Goal: Find specific page/section: Find specific page/section

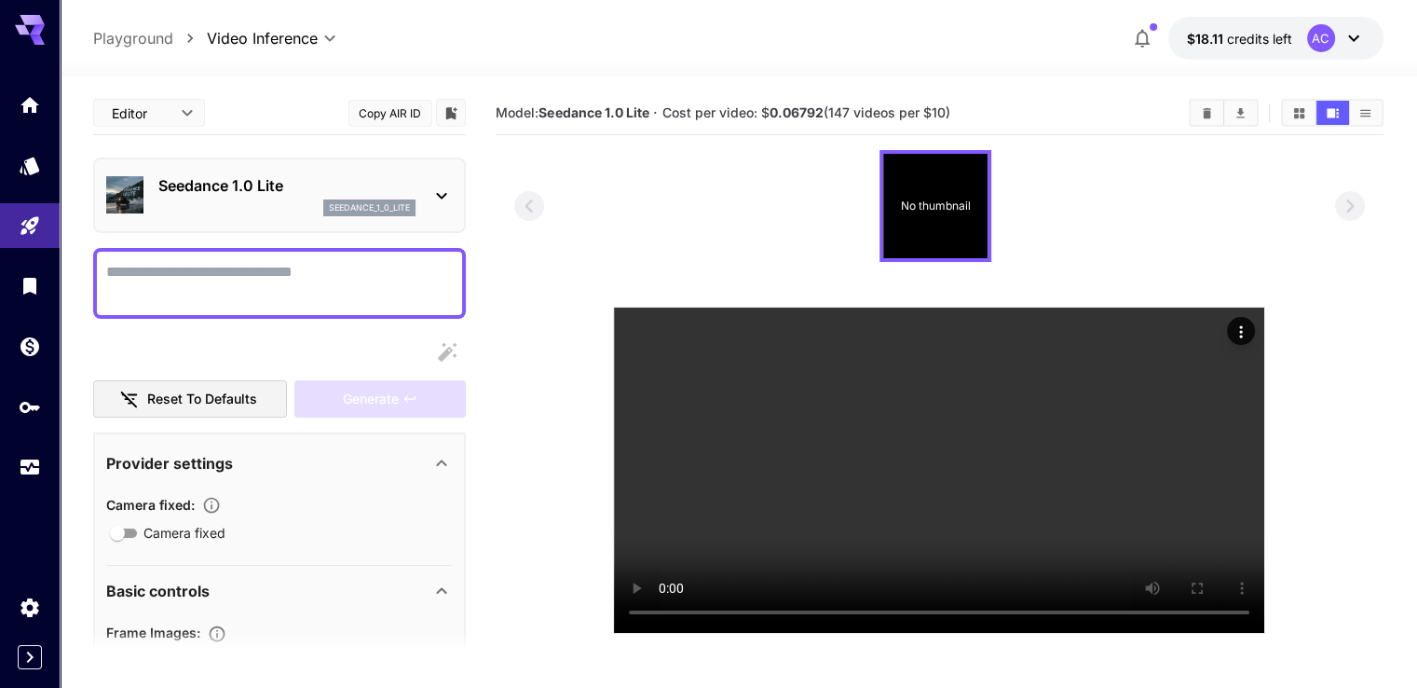
drag, startPoint x: 1426, startPoint y: 103, endPoint x: 1375, endPoint y: 75, distance: 58.4
click at [1375, 75] on html "**********" at bounding box center [708, 417] width 1417 height 835
click at [1350, 36] on icon at bounding box center [1354, 38] width 22 height 22
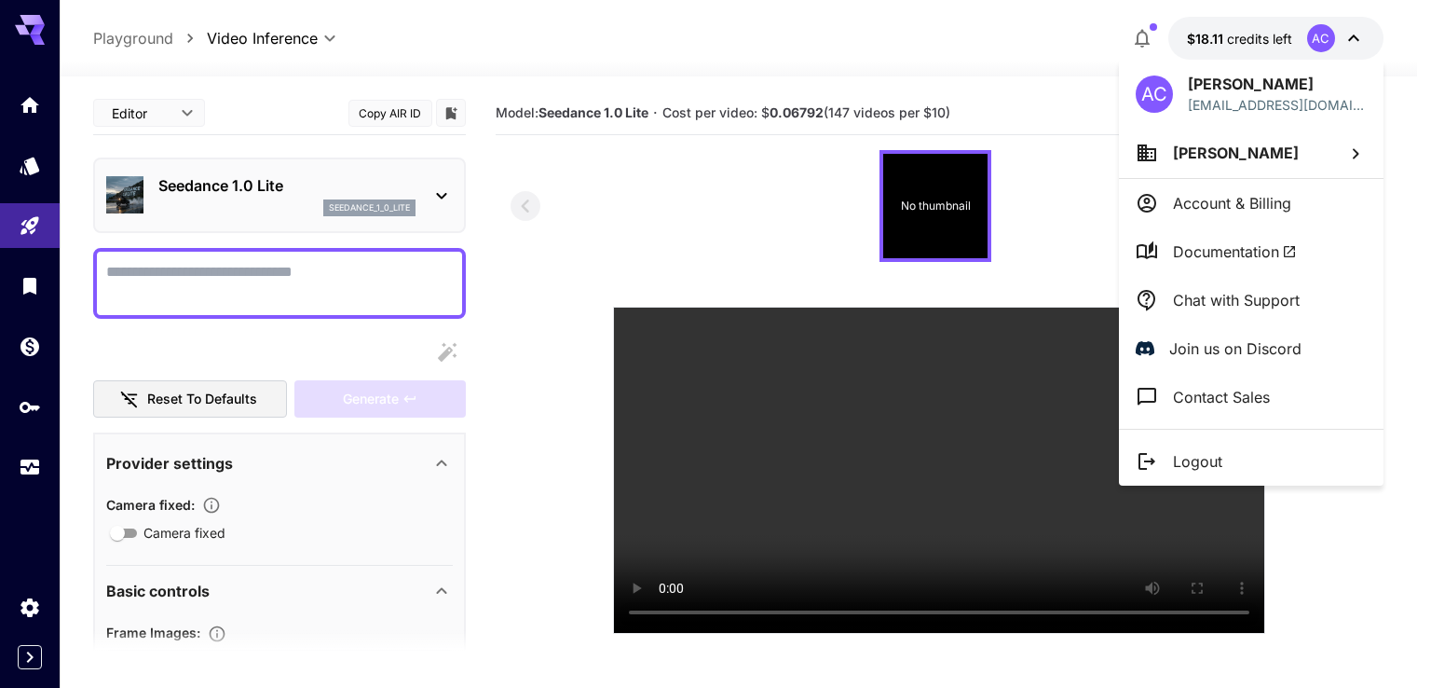
click at [1350, 36] on div at bounding box center [715, 344] width 1431 height 688
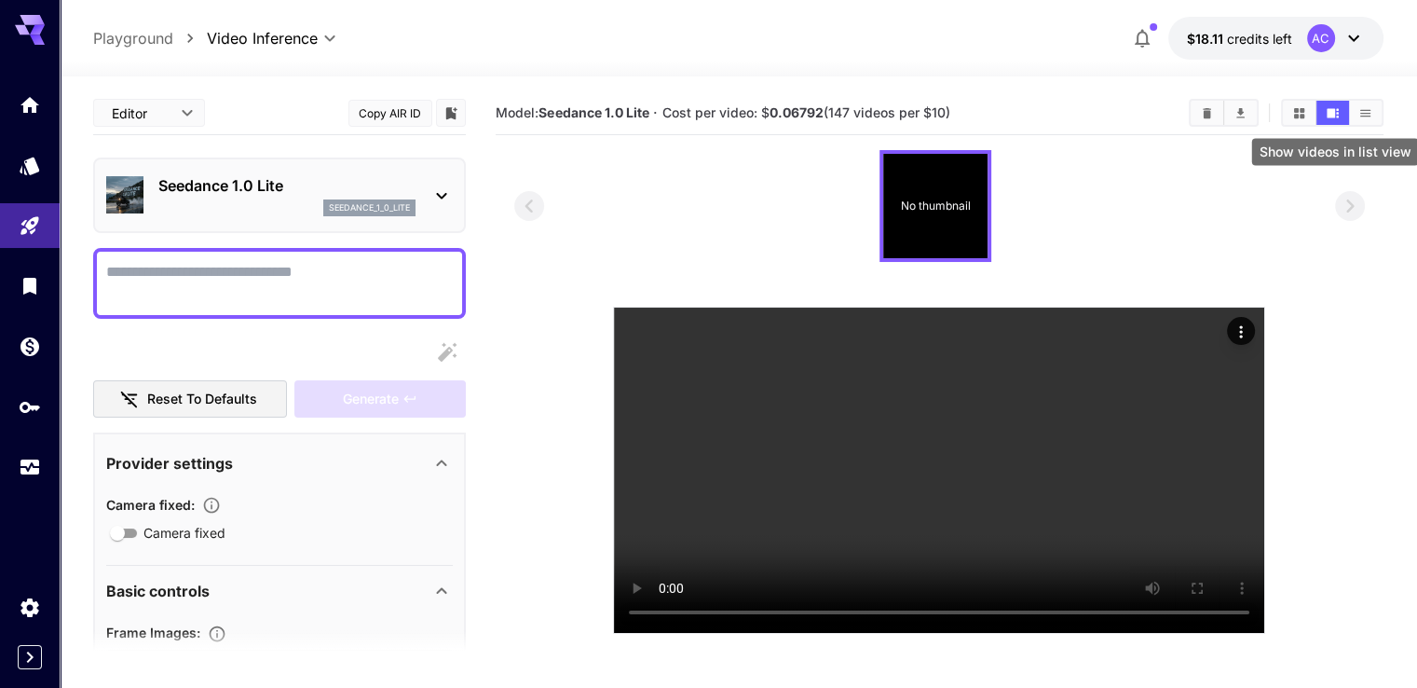
click at [1375, 105] on button "Show videos in list view" at bounding box center [1365, 113] width 33 height 24
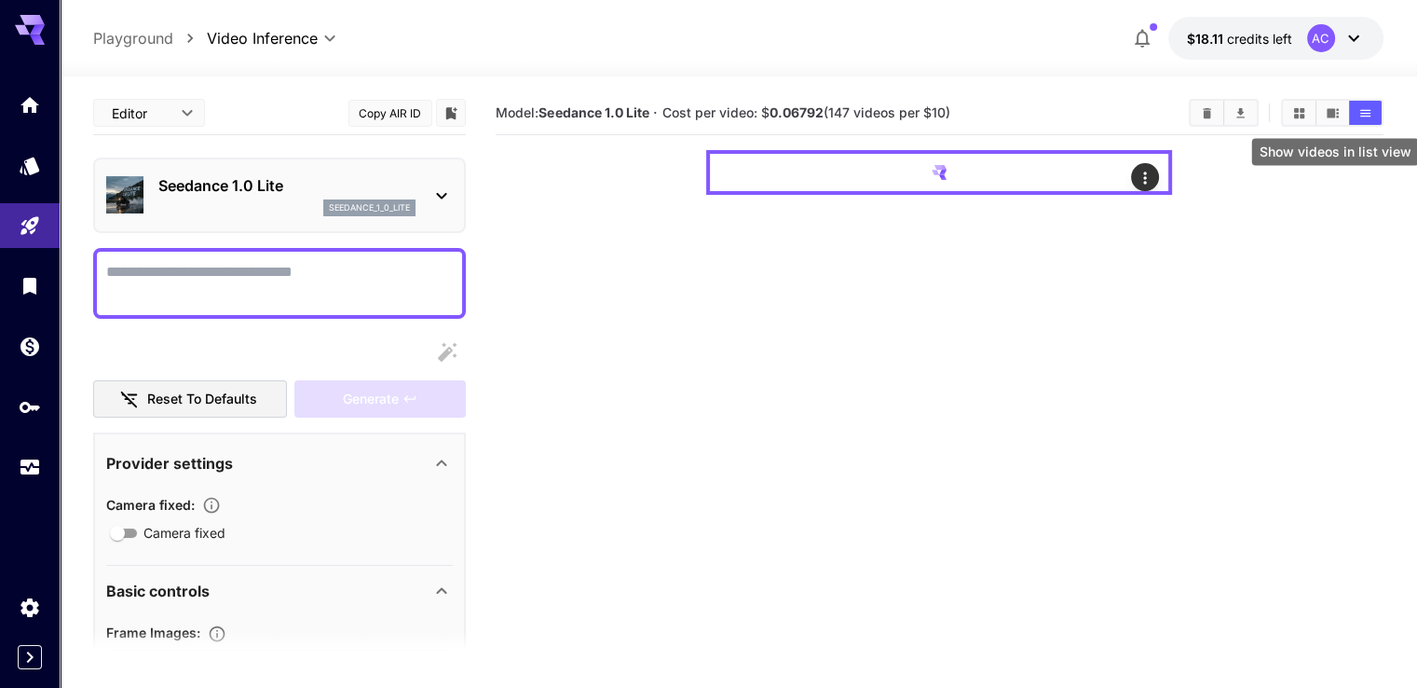
click at [1375, 105] on button "Show videos in list view" at bounding box center [1365, 113] width 33 height 24
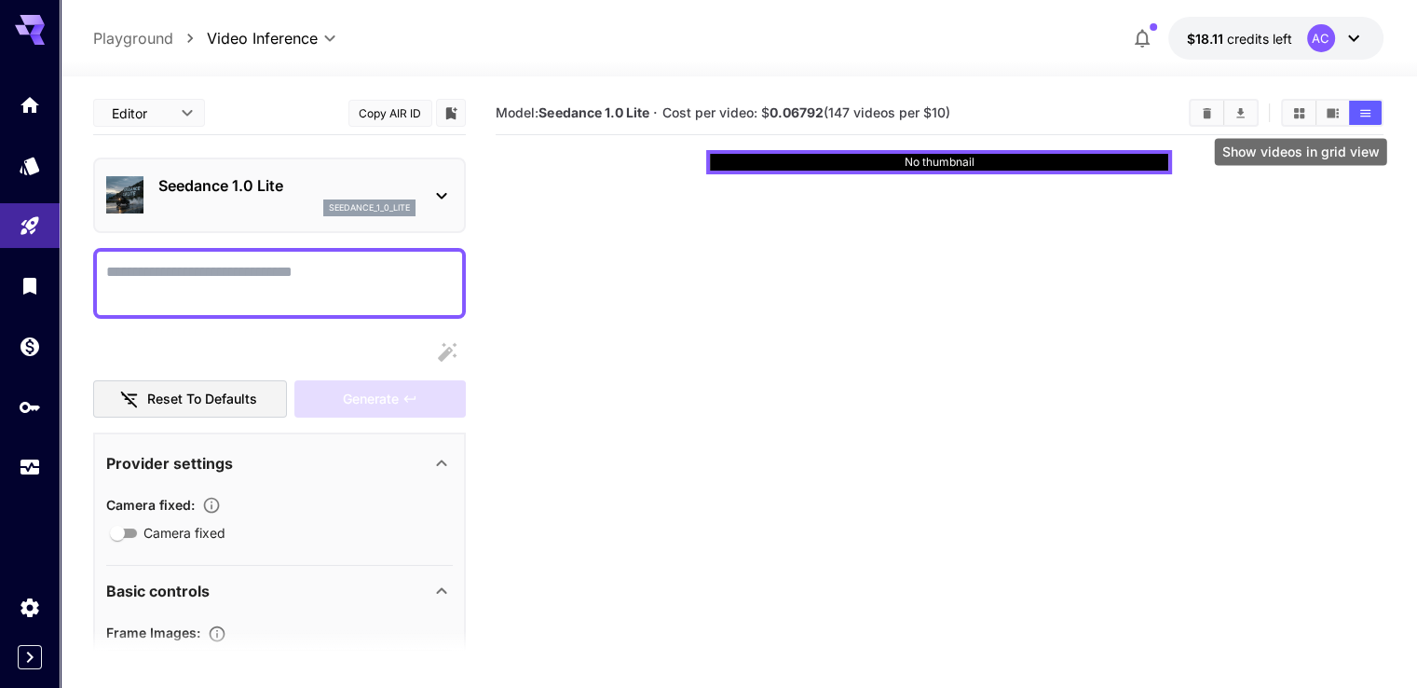
click at [1295, 101] on button "Show videos in grid view" at bounding box center [1299, 113] width 33 height 24
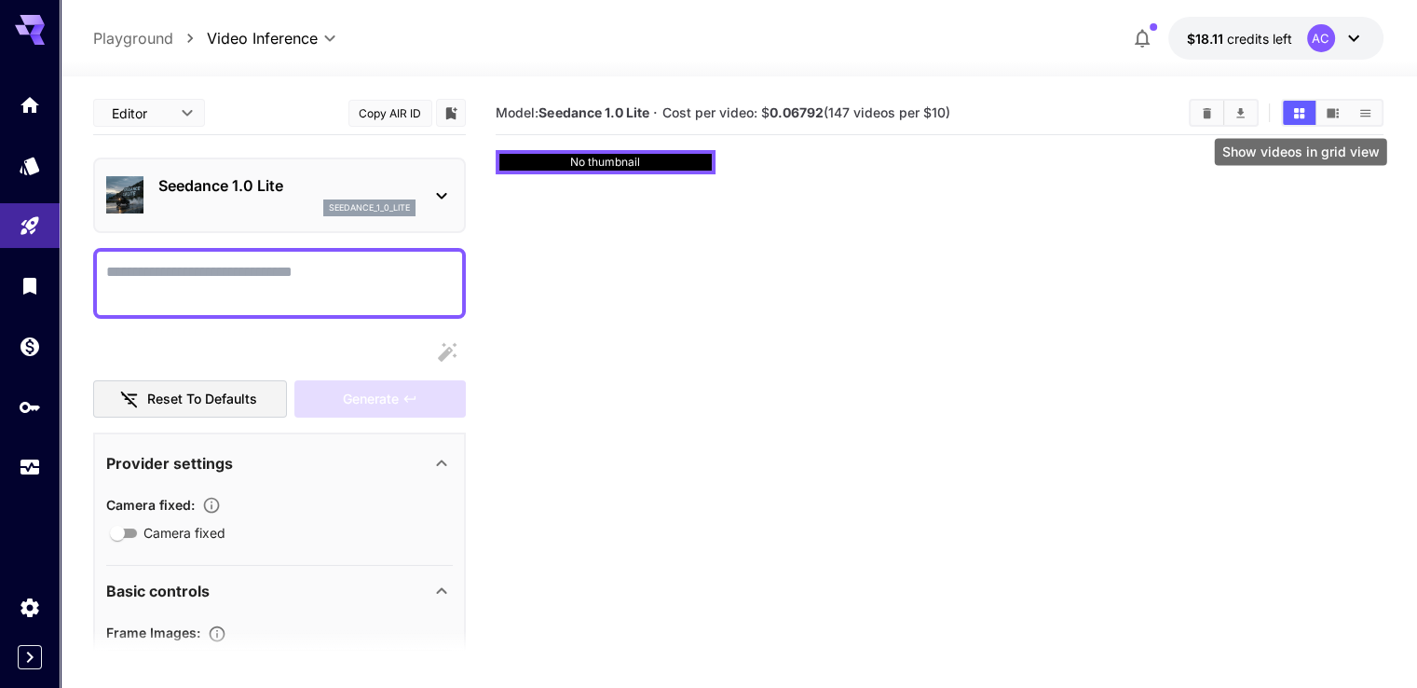
click at [1295, 101] on button "Show videos in grid view" at bounding box center [1299, 113] width 33 height 24
click at [1342, 103] on button "Show videos in video view" at bounding box center [1333, 113] width 33 height 24
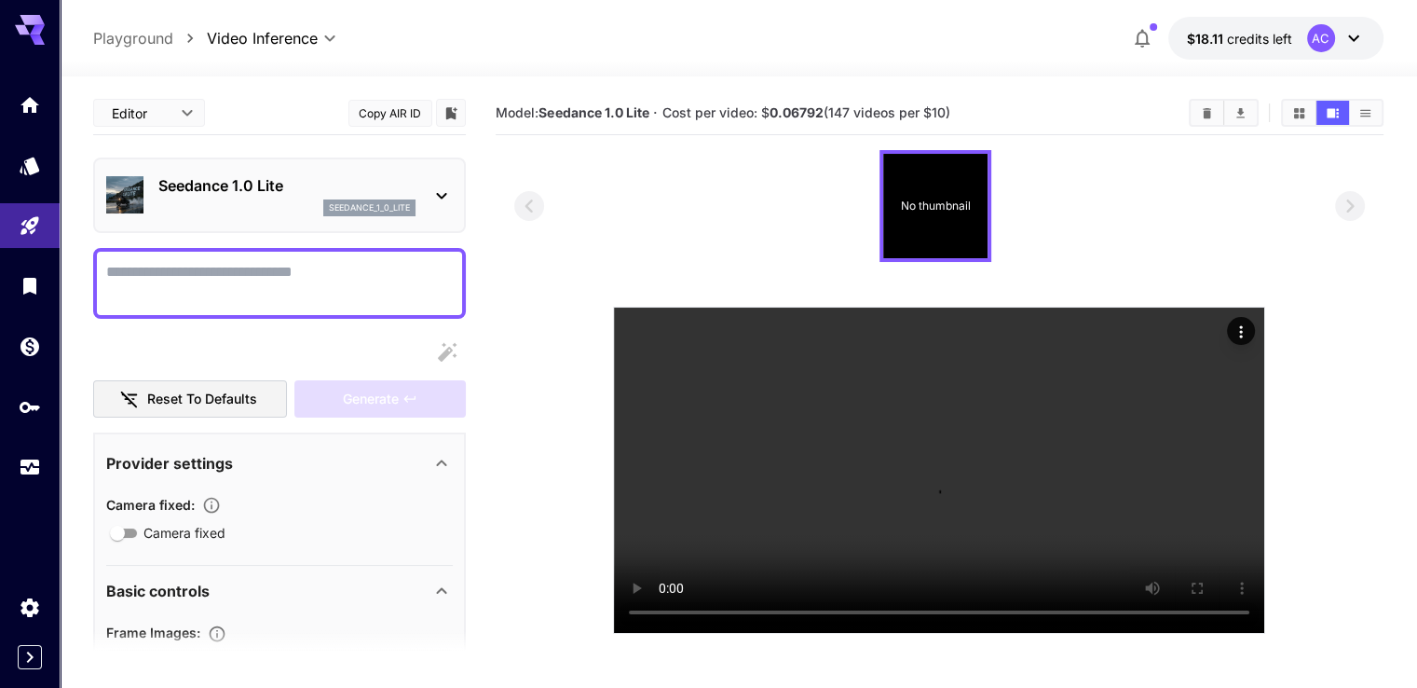
scroll to position [147, 0]
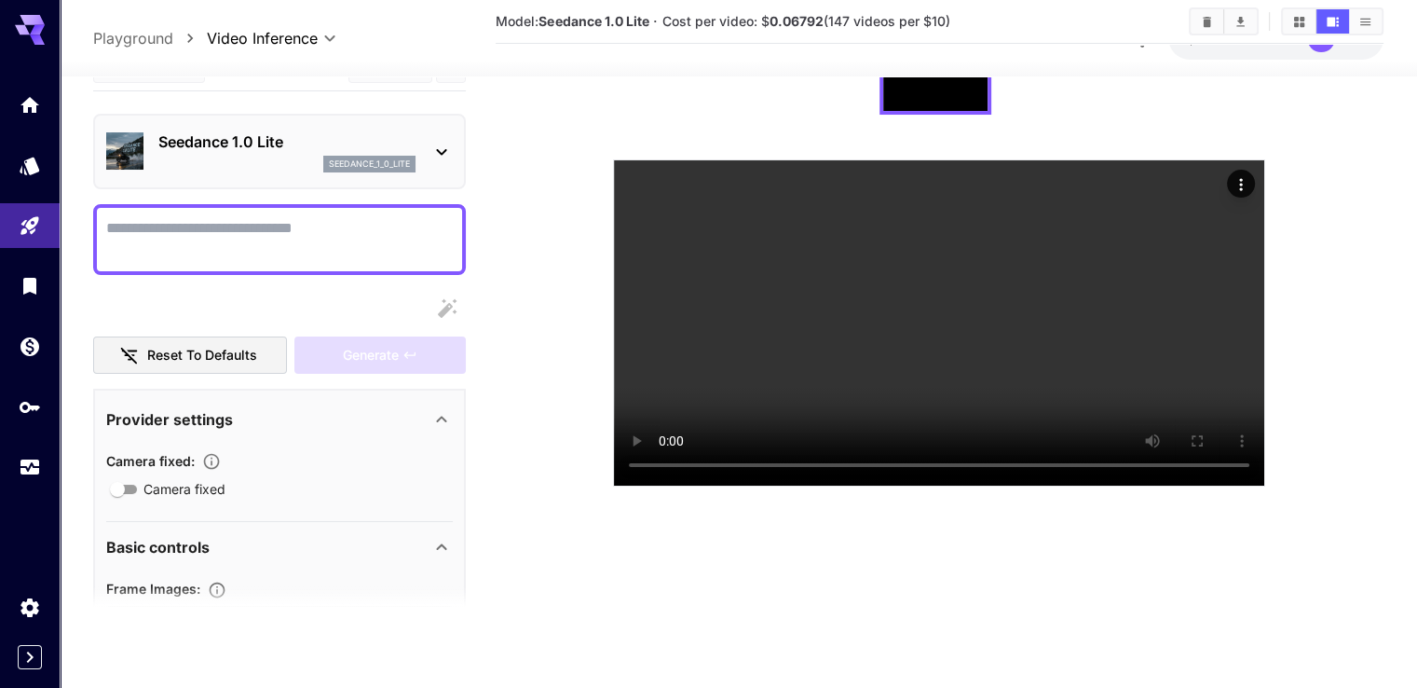
click at [211, 588] on section at bounding box center [279, 608] width 373 height 47
click at [33, 467] on icon "Usage" at bounding box center [32, 461] width 22 height 22
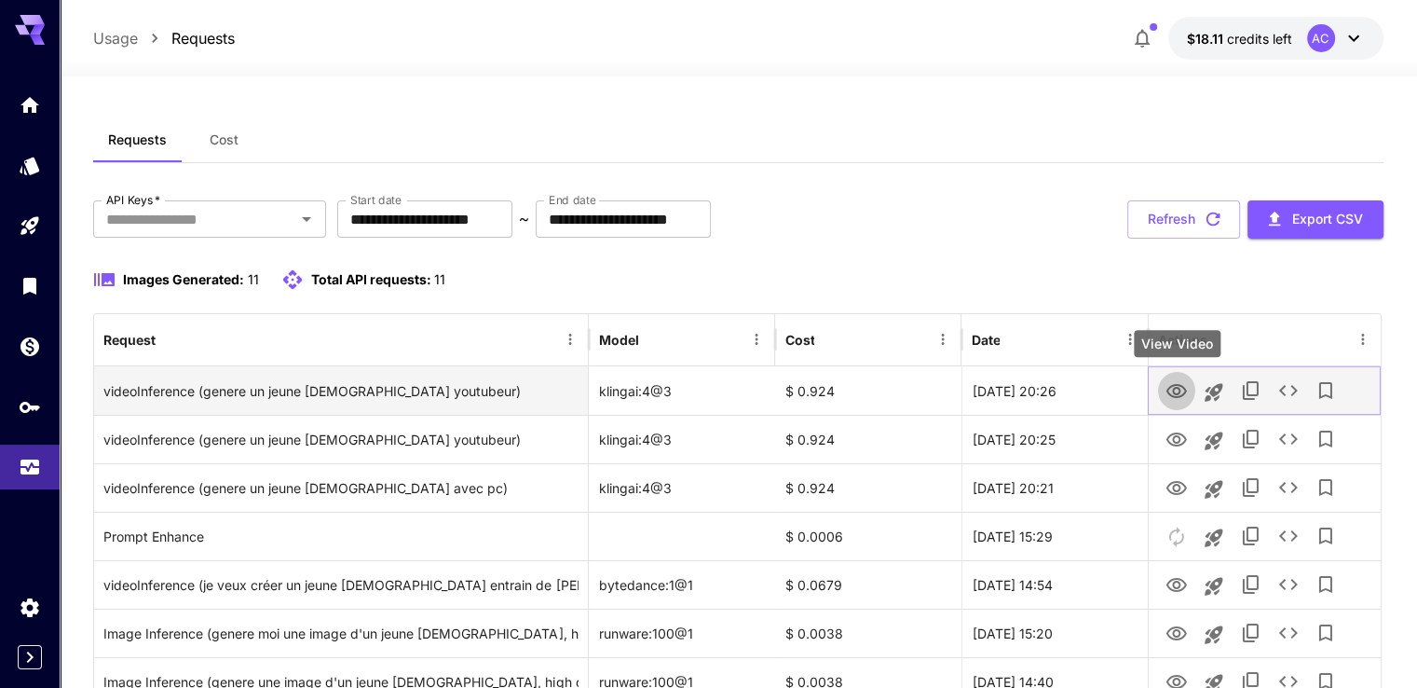
click at [1179, 392] on icon "View Video" at bounding box center [1177, 391] width 21 height 14
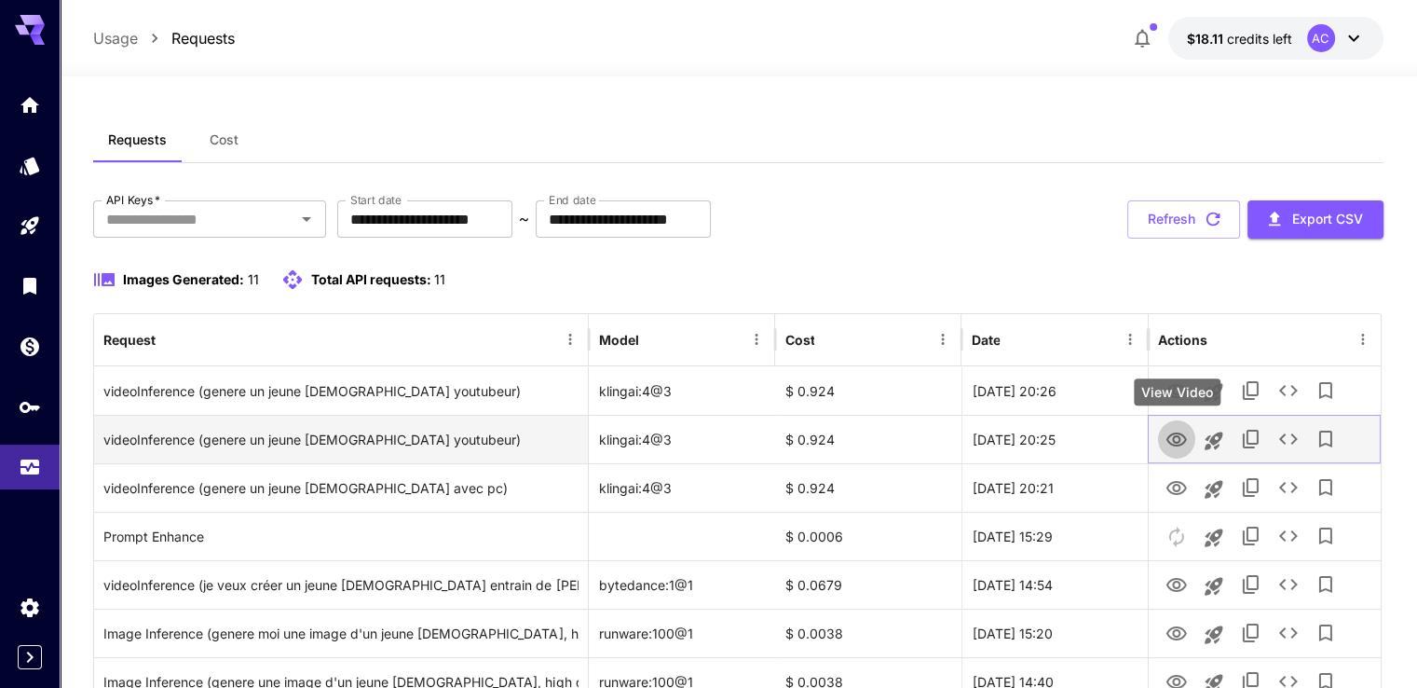
click at [1182, 436] on icon "View Video" at bounding box center [1177, 440] width 22 height 22
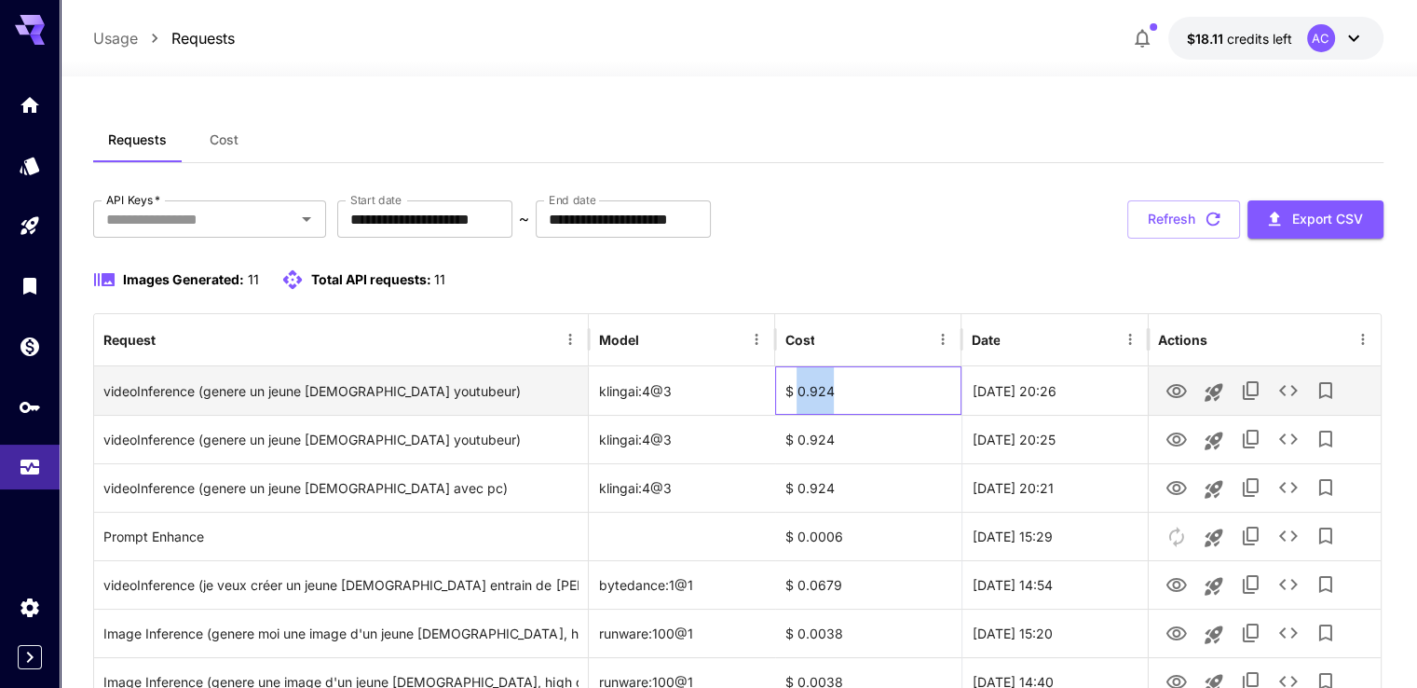
drag, startPoint x: 849, startPoint y: 389, endPoint x: 798, endPoint y: 393, distance: 51.5
click at [798, 393] on div "$ 0.924" at bounding box center [868, 390] width 186 height 48
copy div "0.924"
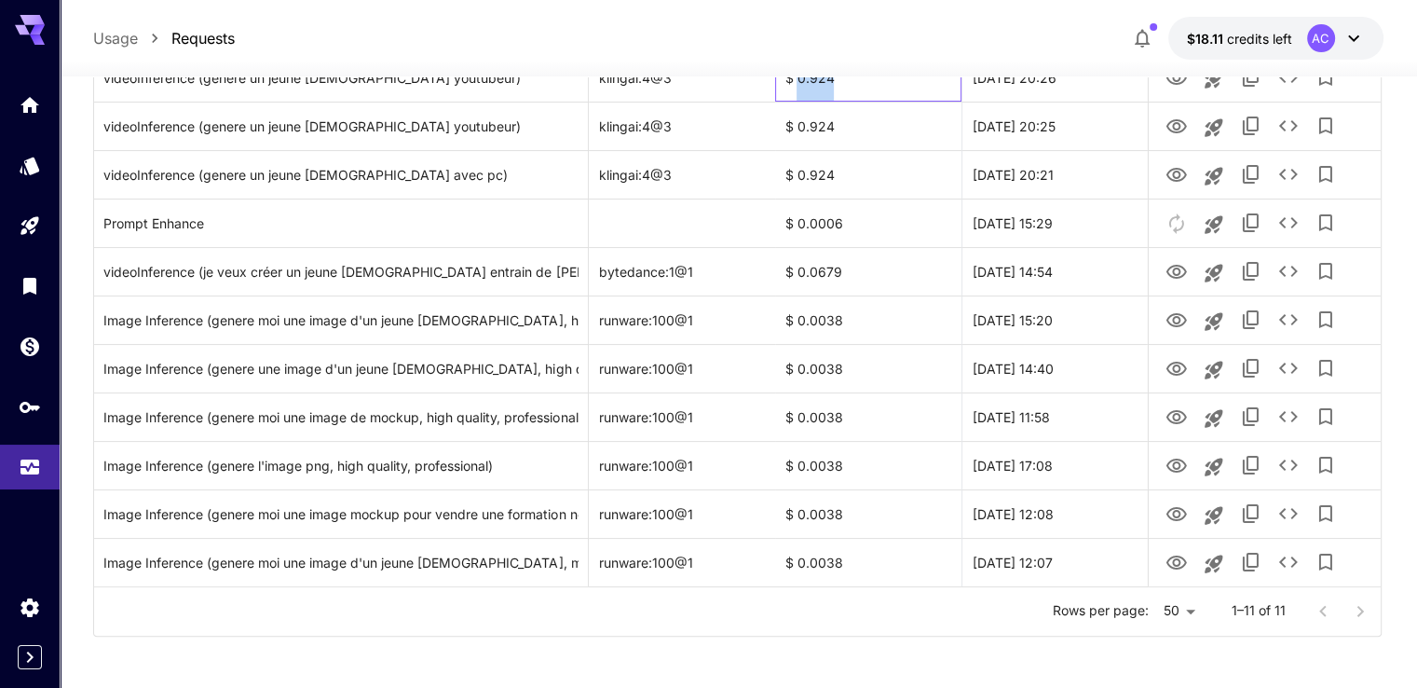
scroll to position [317, 0]
